Goal: Contribute content: Add original content to the website for others to see

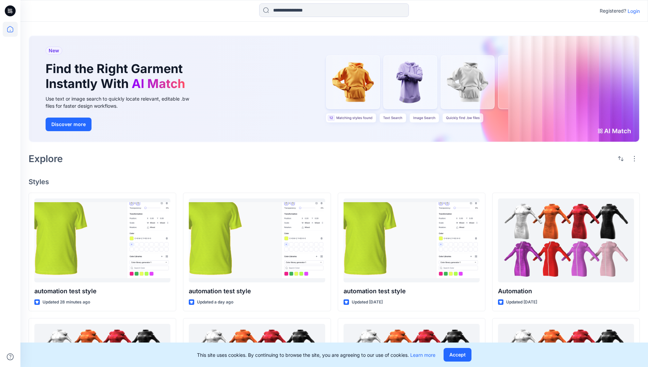
click at [632, 11] on p "Login" at bounding box center [633, 10] width 12 height 7
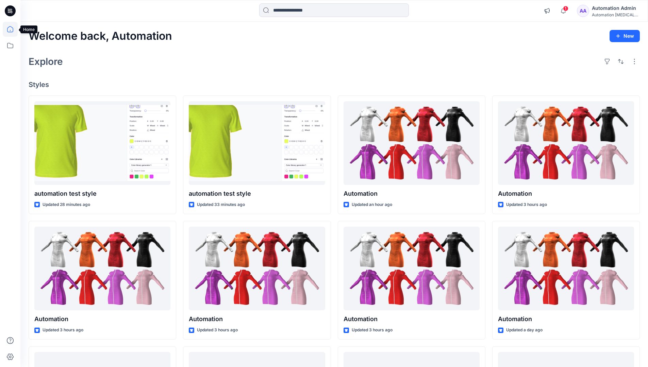
click at [13, 29] on icon at bounding box center [10, 29] width 6 height 6
click at [621, 33] on button "New" at bounding box center [624, 36] width 30 height 12
click at [604, 53] on p "New Style" at bounding box center [603, 53] width 23 height 8
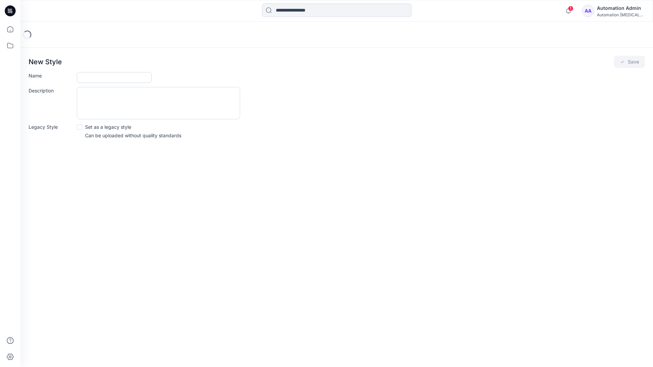
click at [83, 78] on input "Name" at bounding box center [114, 77] width 75 height 11
click at [129, 74] on input "Name" at bounding box center [114, 77] width 75 height 11
type input "**********"
click at [634, 61] on button "Save" at bounding box center [629, 62] width 31 height 12
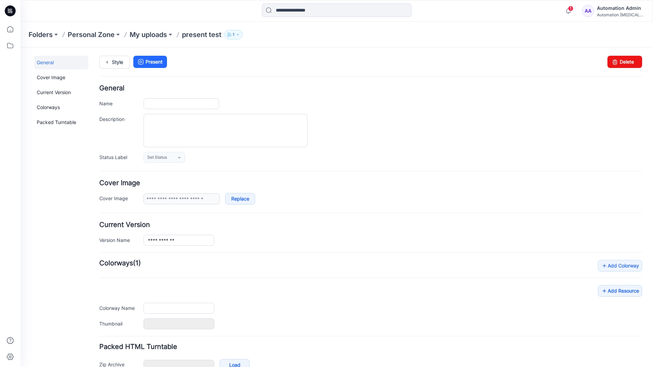
type input "**********"
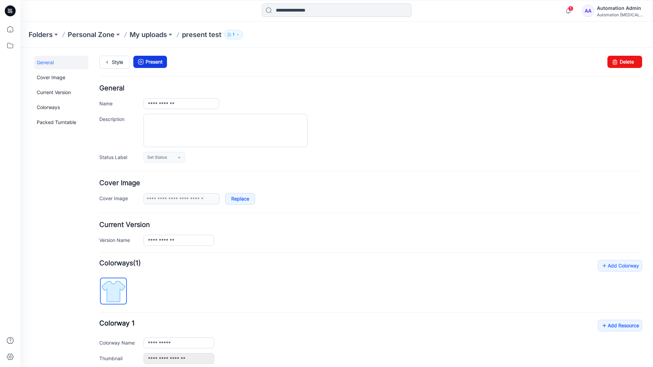
click at [152, 62] on link "Present" at bounding box center [150, 62] width 34 height 12
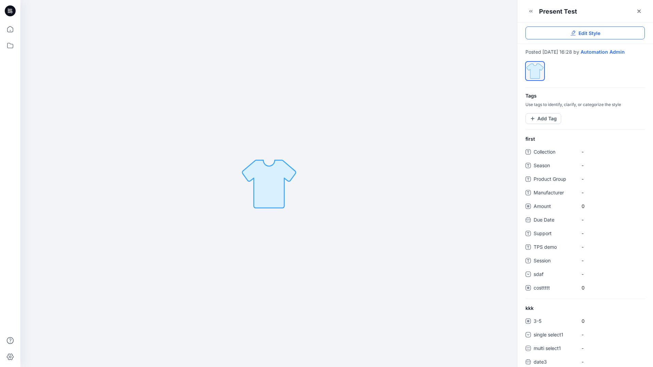
click at [602, 34] on link "Edit Style" at bounding box center [584, 33] width 119 height 13
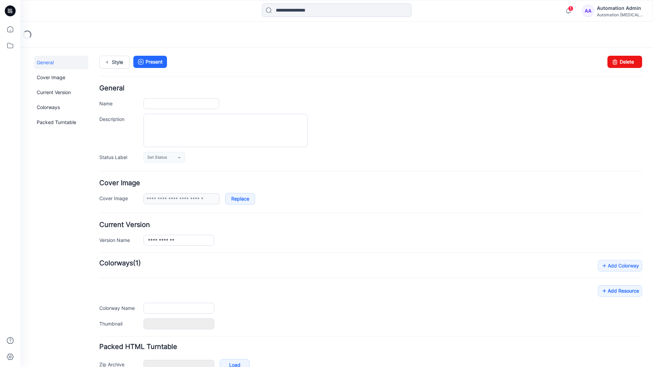
type input "**********"
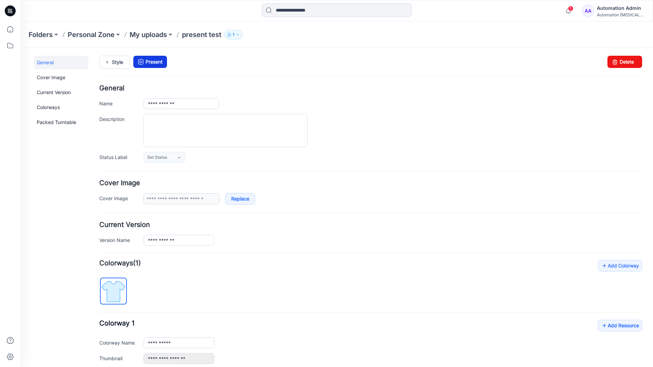
click at [150, 62] on link "Present" at bounding box center [150, 62] width 34 height 12
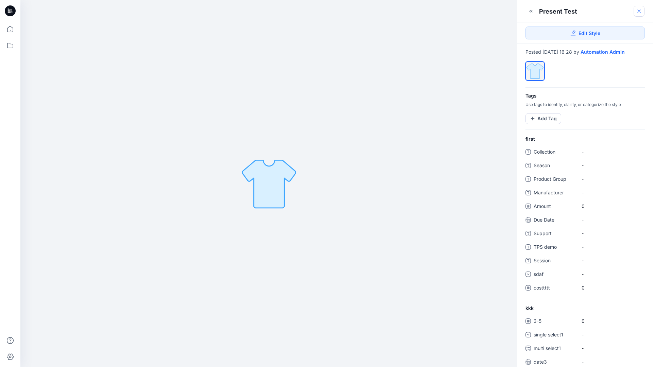
click at [639, 12] on icon at bounding box center [638, 11] width 5 height 5
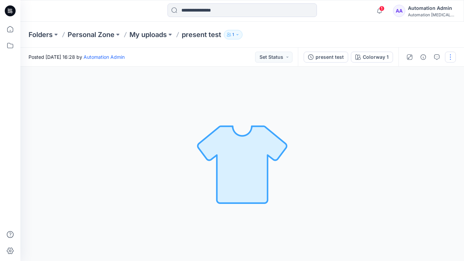
click at [450, 60] on button "button" at bounding box center [450, 57] width 11 height 11
click at [403, 72] on p "Present" at bounding box center [411, 72] width 17 height 7
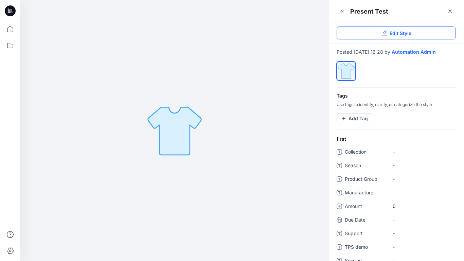
click at [443, 32] on link "Edit Style" at bounding box center [396, 33] width 119 height 13
click at [359, 118] on button "Add Tag" at bounding box center [355, 118] width 36 height 11
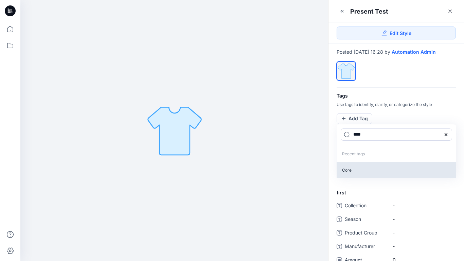
type input "****"
click at [347, 170] on p "Core" at bounding box center [397, 170] width 120 height 16
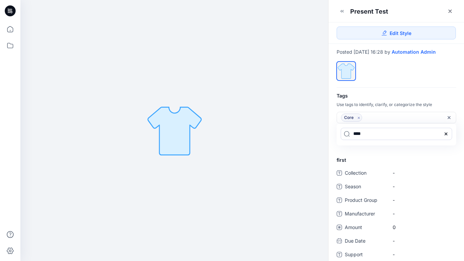
click at [449, 134] on icon at bounding box center [446, 133] width 5 height 5
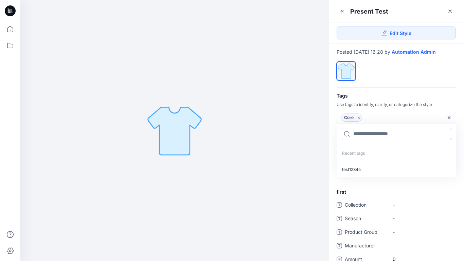
click at [374, 133] on input at bounding box center [397, 134] width 112 height 12
type input "*********"
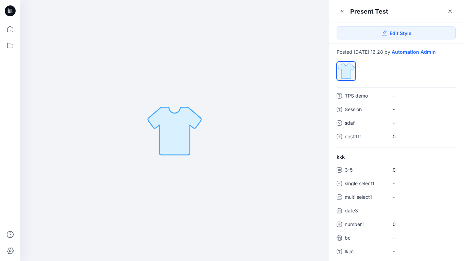
scroll to position [177, 0]
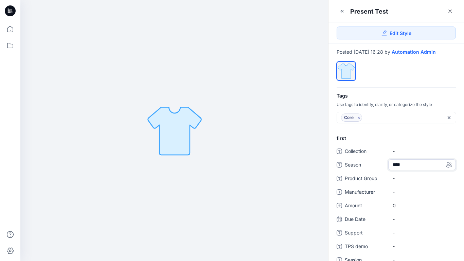
type textarea "*****"
click at [420, 180] on Group "-" at bounding box center [422, 178] width 59 height 7
type textarea "****"
click at [397, 190] on span "-" at bounding box center [422, 191] width 59 height 7
type textarea "****"
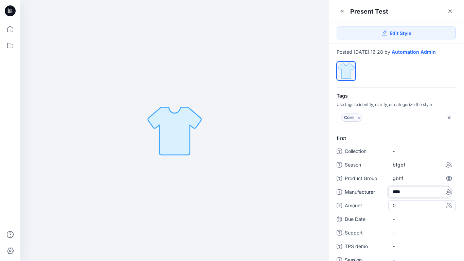
click at [398, 207] on span "0" at bounding box center [422, 205] width 59 height 7
type input "*"
click at [399, 222] on div "-" at bounding box center [423, 226] width 68 height 11
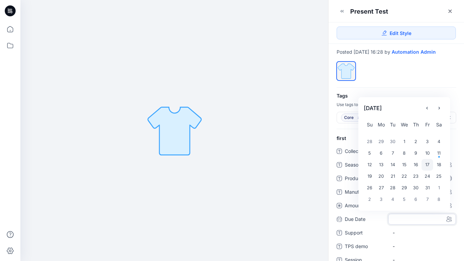
click at [430, 164] on div "17" at bounding box center [428, 165] width 12 height 12
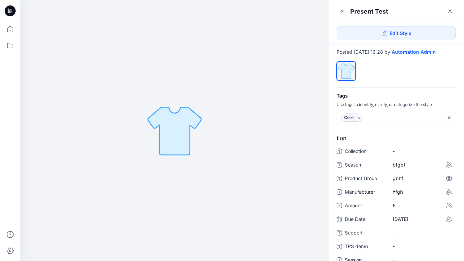
scroll to position [146, 0]
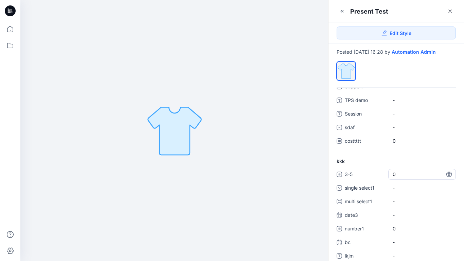
click at [397, 175] on span "0" at bounding box center [422, 174] width 59 height 7
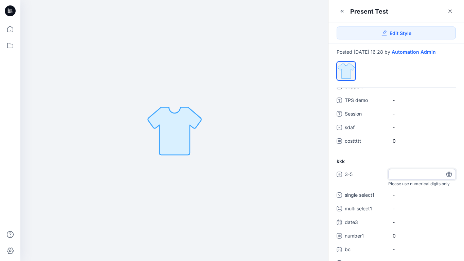
type input "*"
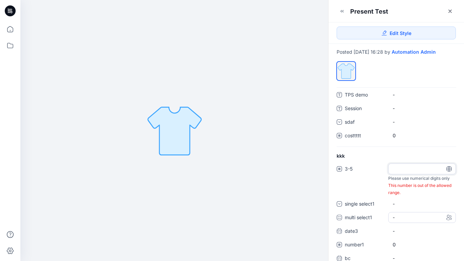
click at [410, 218] on div "3-5 * Please use numerical digits only This number is out of the allowed range.…" at bounding box center [396, 224] width 119 height 120
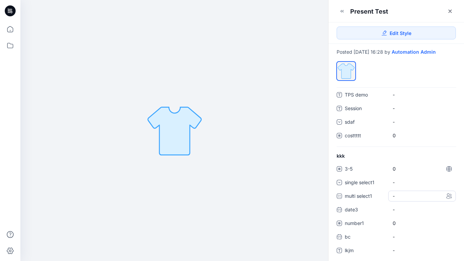
click at [408, 198] on div "-" at bounding box center [423, 196] width 68 height 11
click at [399, 211] on span at bounding box center [396, 210] width 5 height 5
click at [397, 224] on span at bounding box center [396, 225] width 5 height 5
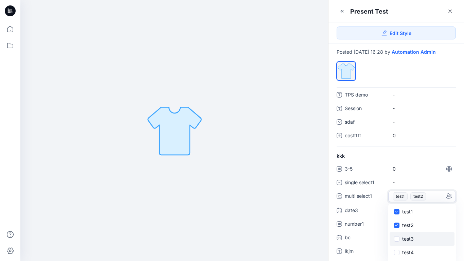
click at [397, 237] on span at bounding box center [396, 238] width 5 height 5
click at [397, 213] on icon at bounding box center [396, 211] width 3 height 2
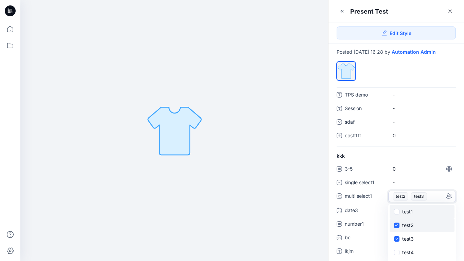
click at [397, 227] on span at bounding box center [396, 225] width 5 height 5
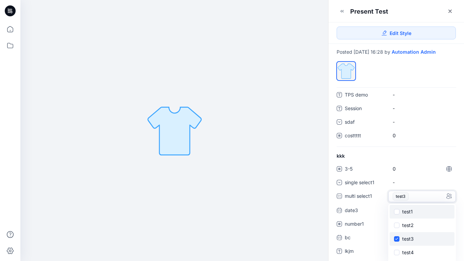
click at [397, 237] on span at bounding box center [396, 238] width 5 height 5
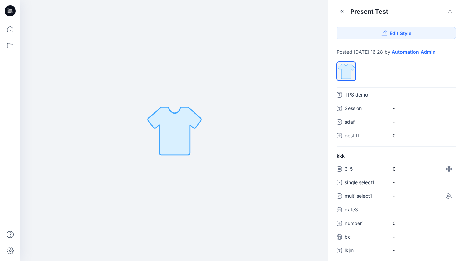
click at [433, 154] on div "kkk 3-5 0 single select1 - multi select1 - date3 - number1 0 bc - lkjm -" at bounding box center [397, 206] width 136 height 109
click at [398, 34] on span "Edit Style" at bounding box center [401, 33] width 22 height 7
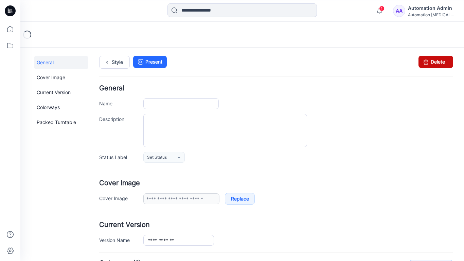
click at [425, 60] on icon at bounding box center [427, 62] width 10 height 12
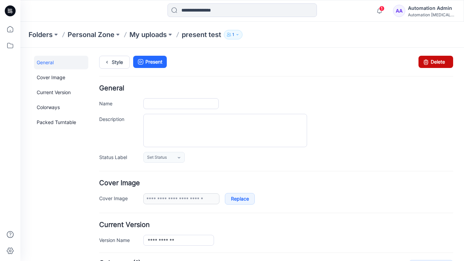
type input "**********"
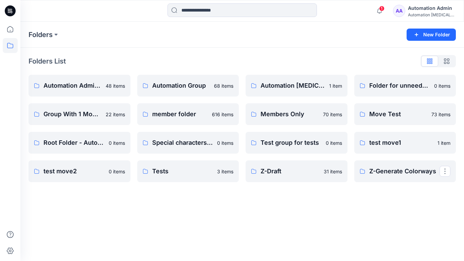
click at [427, 11] on div "Automation Admin" at bounding box center [432, 8] width 48 height 8
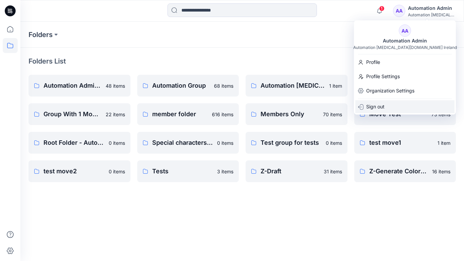
click at [394, 103] on div "Sign out" at bounding box center [405, 106] width 99 height 13
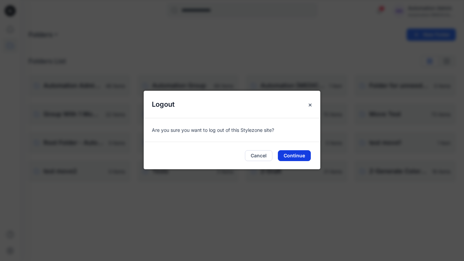
click at [306, 154] on button "Continue" at bounding box center [294, 155] width 33 height 11
